Goal: Task Accomplishment & Management: Manage account settings

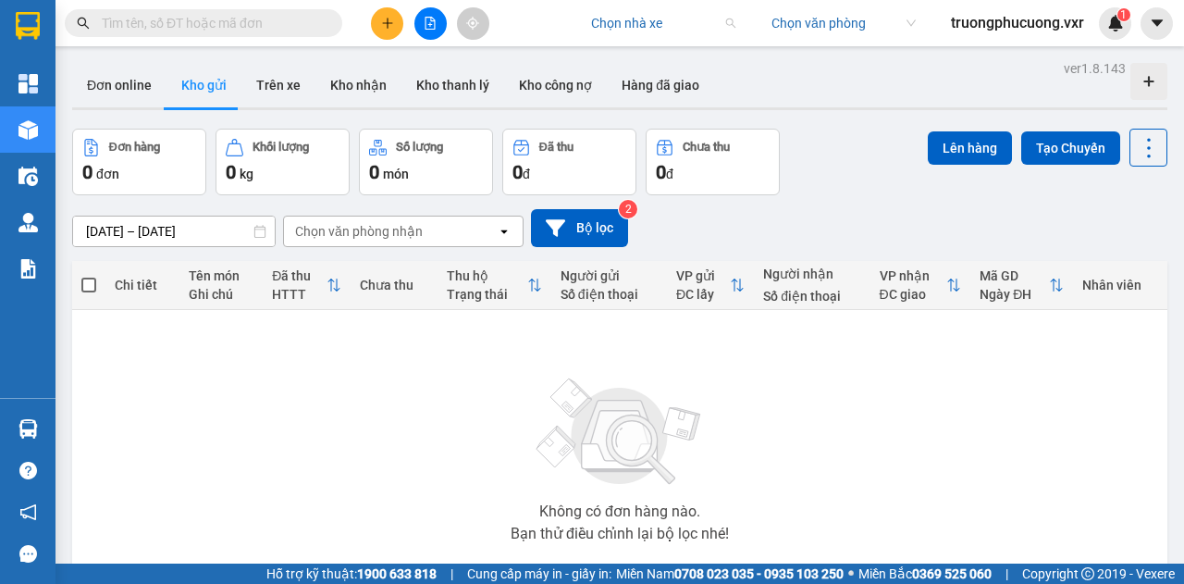
click at [593, 27] on input "search" at bounding box center [656, 23] width 131 height 28
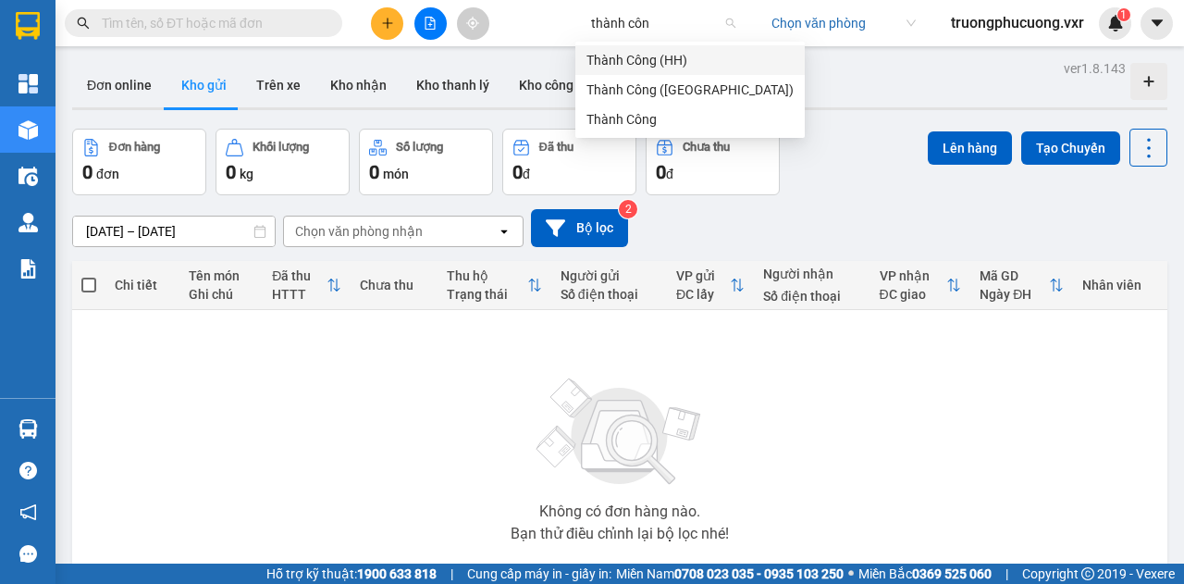
type input "thành công"
click at [636, 118] on div "Thành Công" at bounding box center [690, 119] width 207 height 20
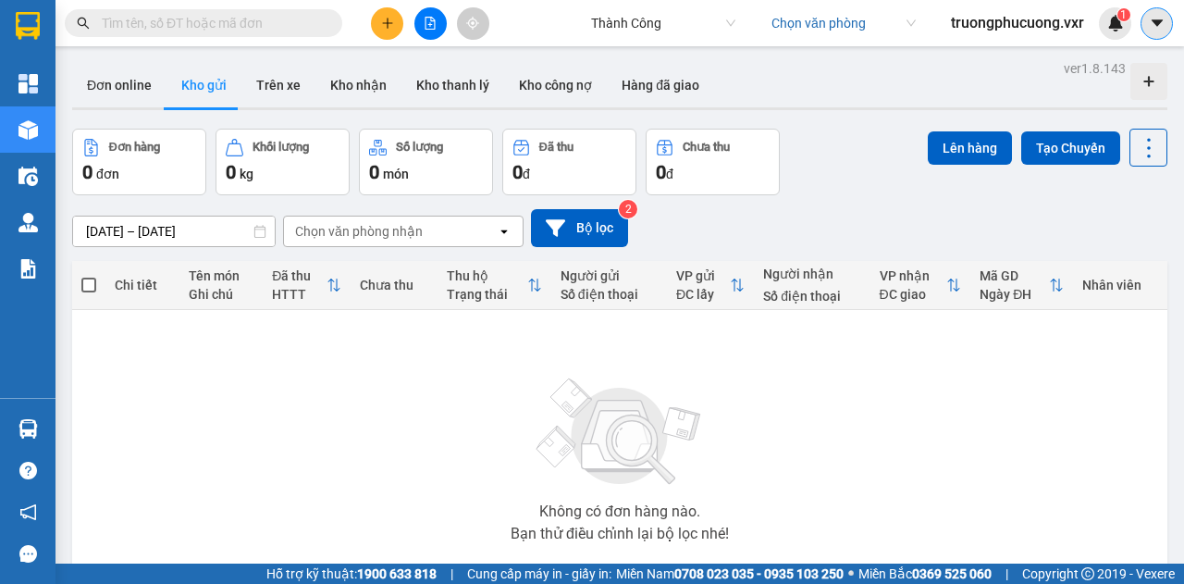
click at [1158, 19] on icon "caret-down" at bounding box center [1157, 23] width 17 height 17
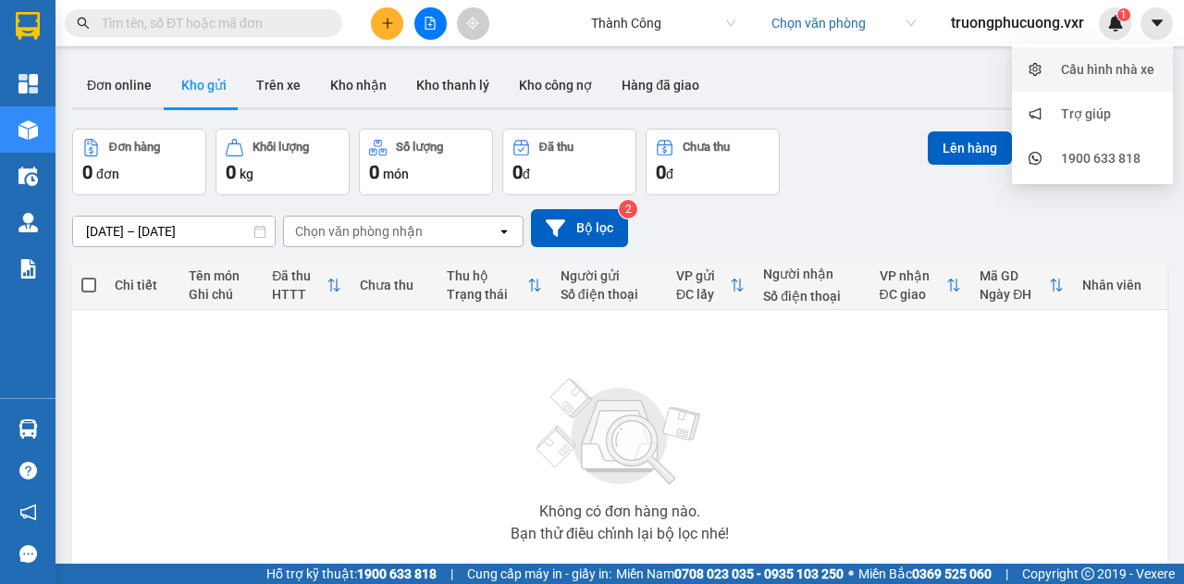
click at [1102, 60] on div "Cấu hình nhà xe" at bounding box center [1107, 69] width 93 height 20
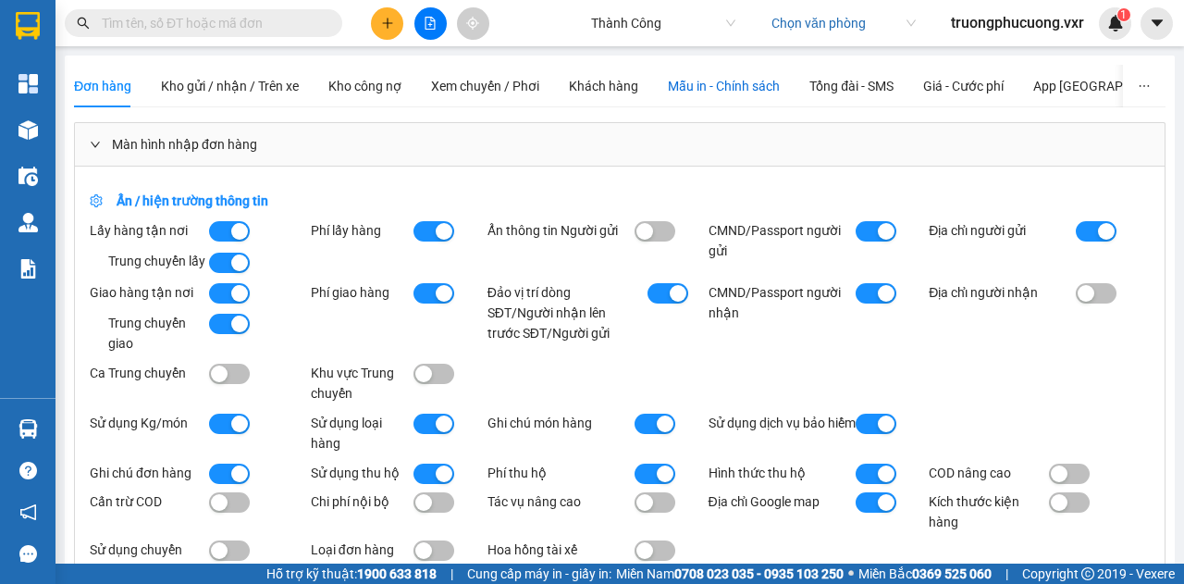
click at [722, 88] on span "Mẫu in - Chính sách" at bounding box center [724, 86] width 112 height 15
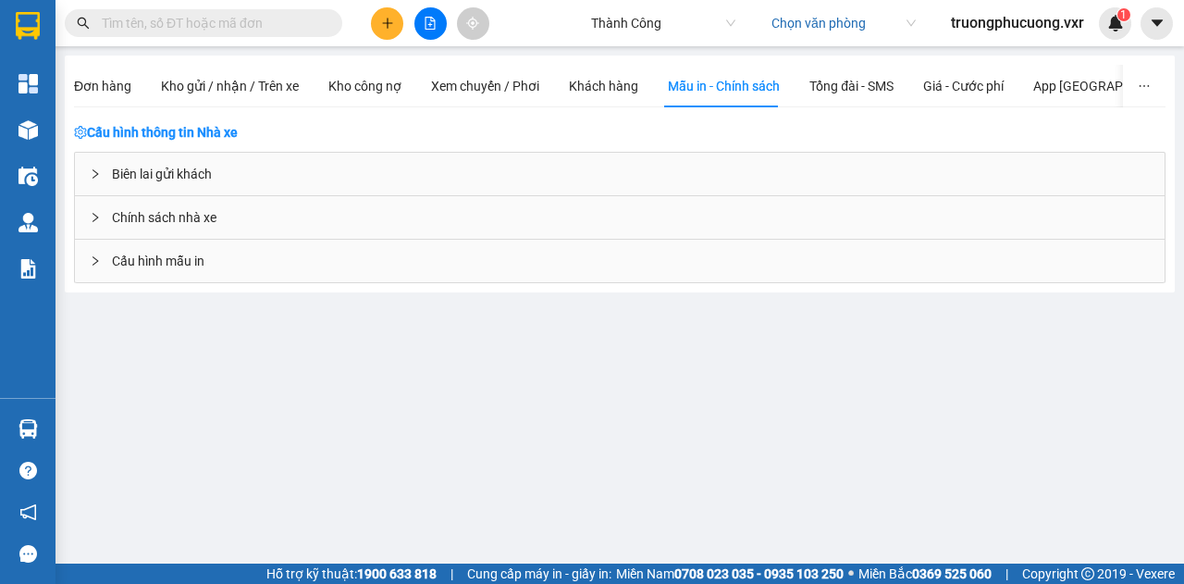
click at [188, 180] on div "Biên lai gửi khách" at bounding box center [620, 174] width 1090 height 43
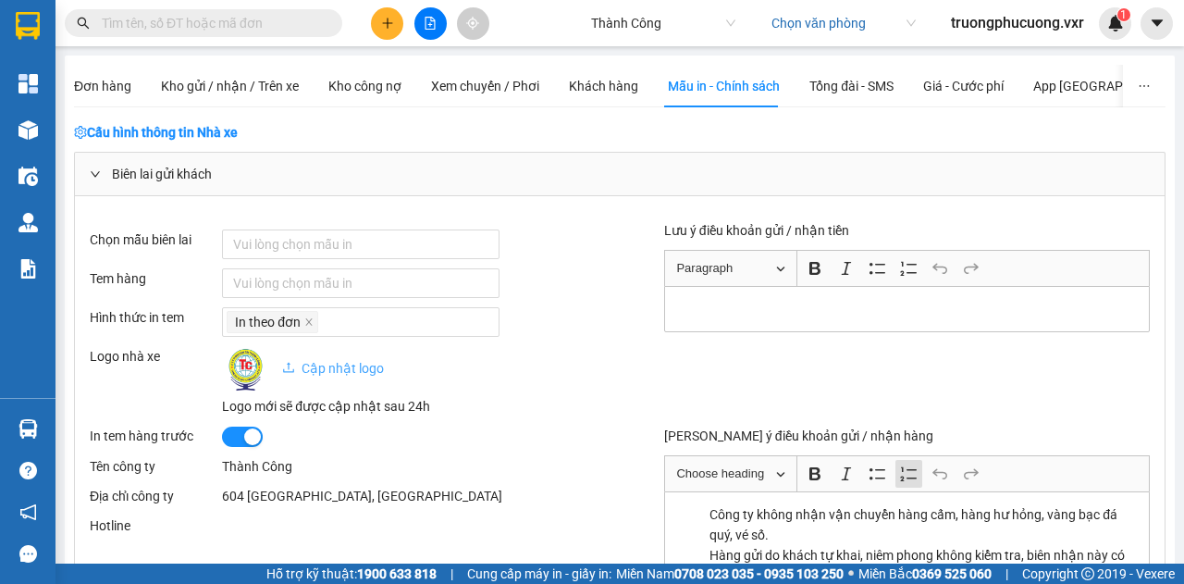
click at [241, 369] on img at bounding box center [245, 369] width 46 height 46
click at [305, 364] on span "Cập nhật logo" at bounding box center [333, 368] width 102 height 15
click at [333, 361] on span "Cập nhật logo" at bounding box center [333, 368] width 102 height 15
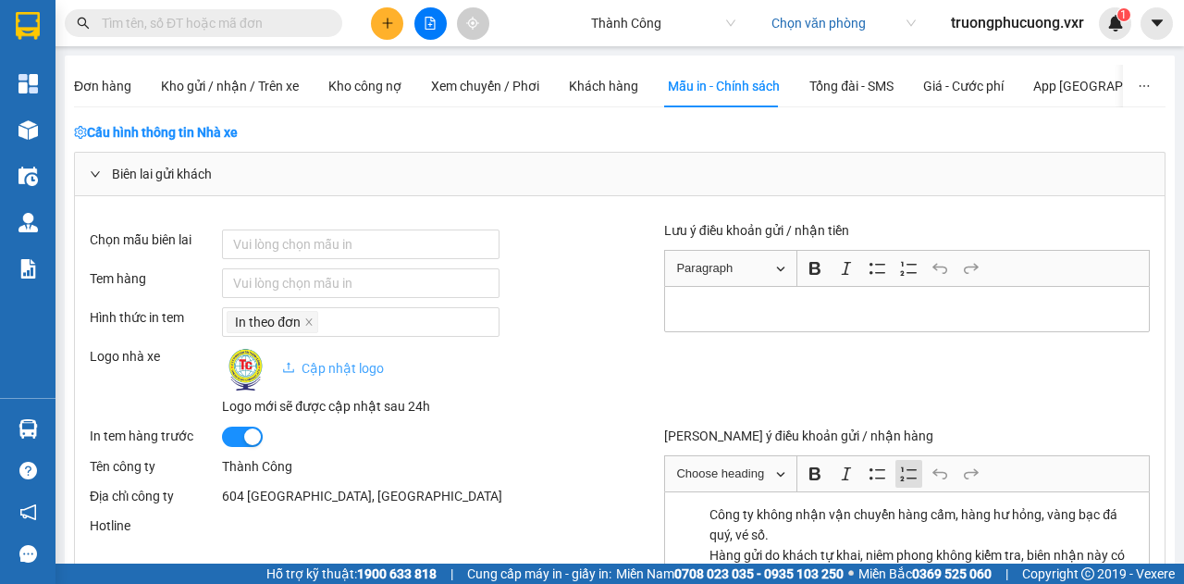
click at [566, 273] on div "Vui lòng chọn mẫu in" at bounding box center [421, 283] width 398 height 30
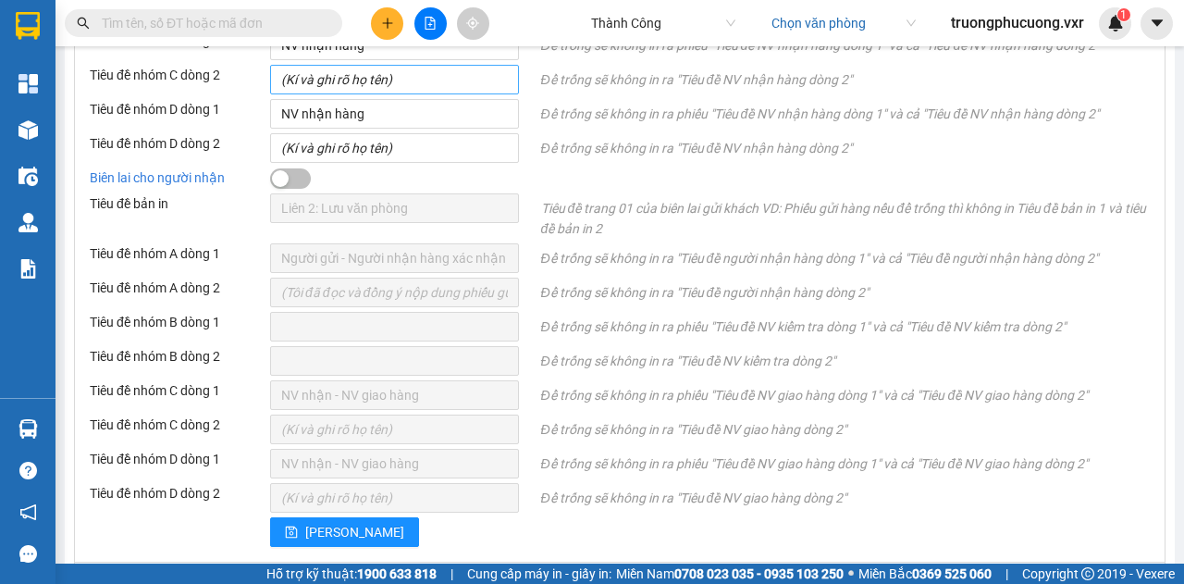
scroll to position [1275, 0]
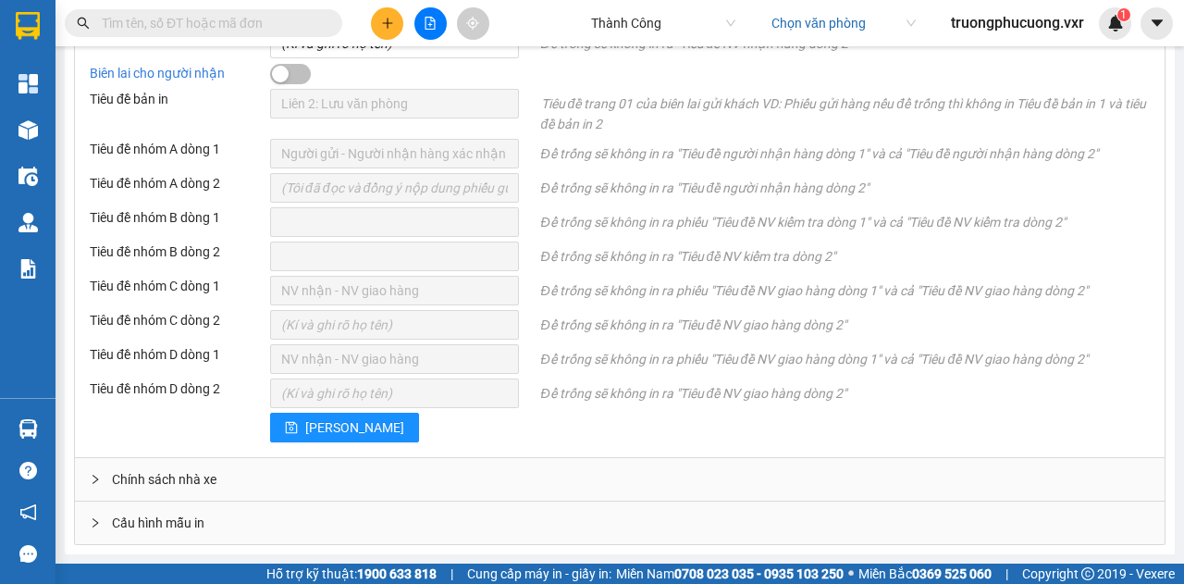
click at [163, 528] on span "Cấu hình mẫu in" at bounding box center [158, 523] width 93 height 20
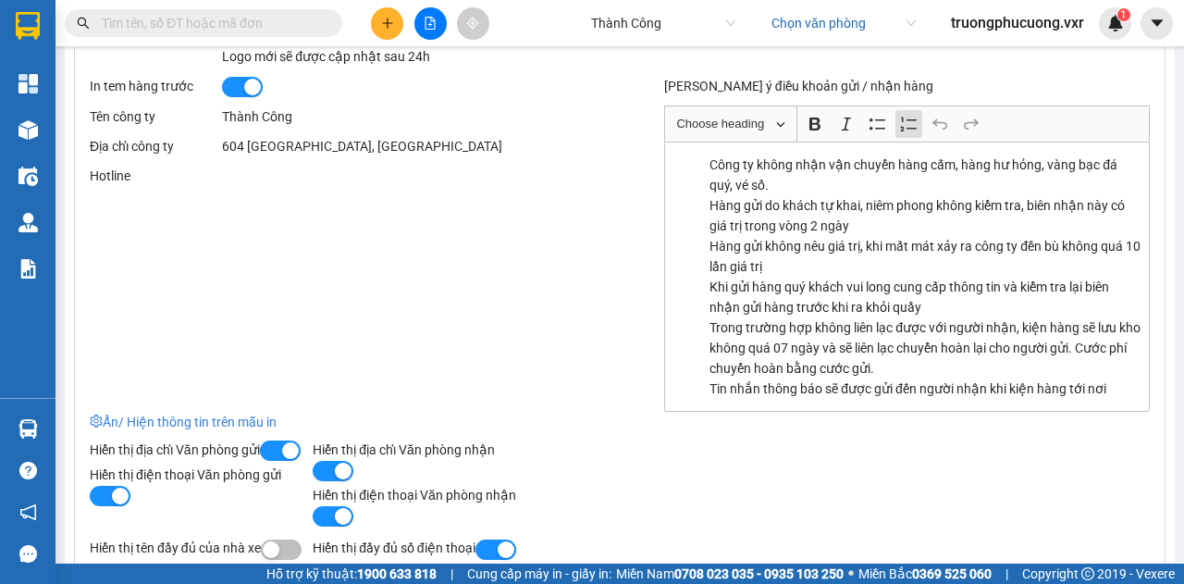
scroll to position [0, 0]
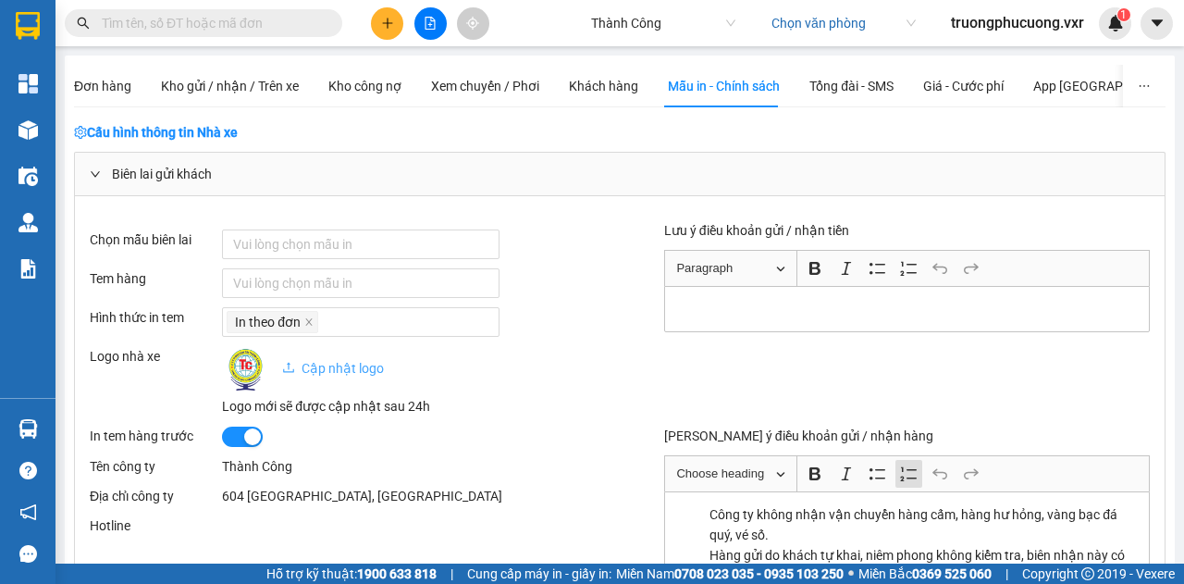
click at [334, 365] on span "Cập nhật logo" at bounding box center [333, 368] width 102 height 15
